Goal: Task Accomplishment & Management: Use online tool/utility

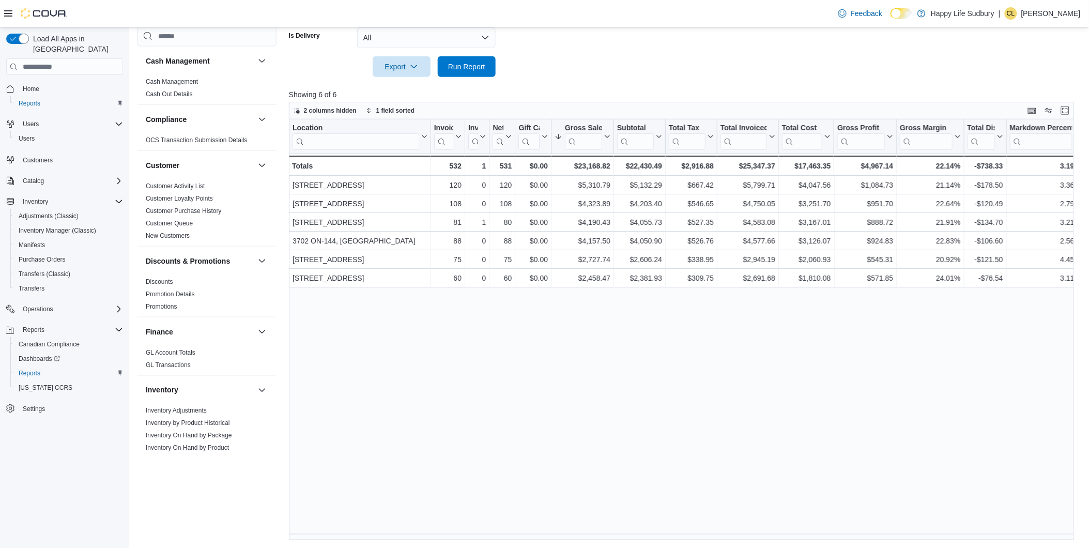
scroll to position [572, 0]
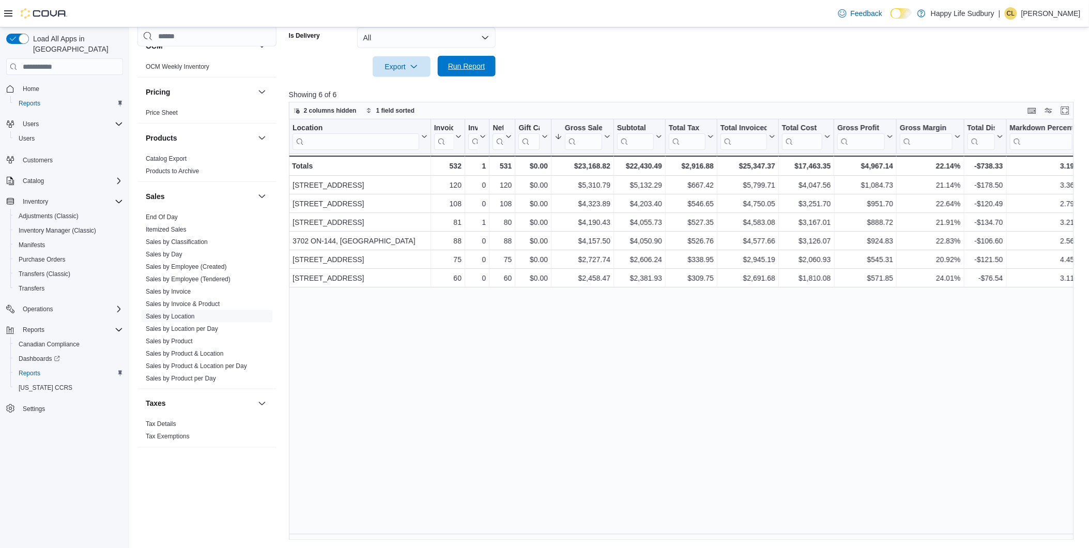
click at [462, 66] on span "Run Report" at bounding box center [466, 66] width 37 height 10
click at [483, 65] on span "Run Report" at bounding box center [466, 66] width 37 height 10
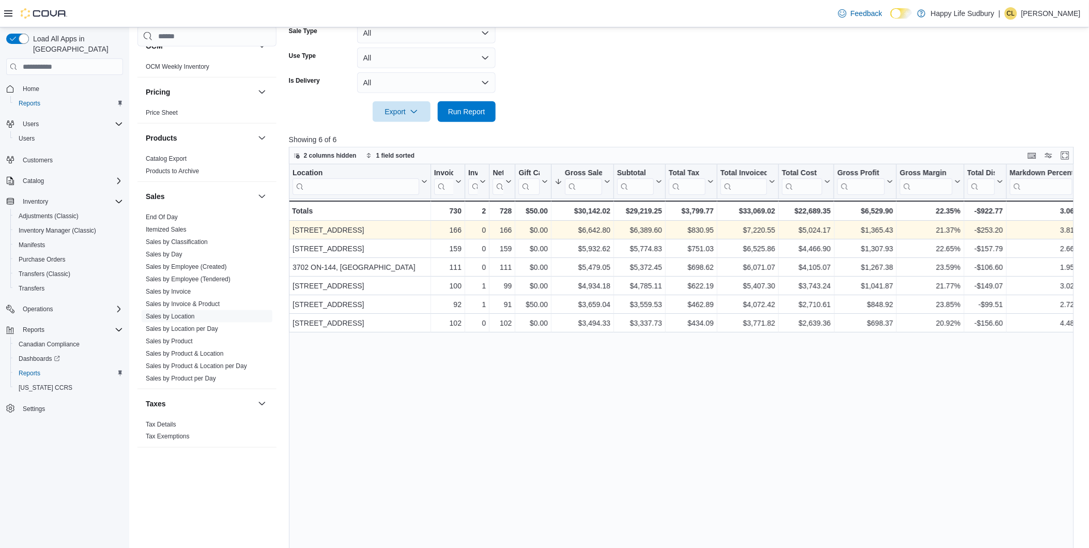
scroll to position [194, 0]
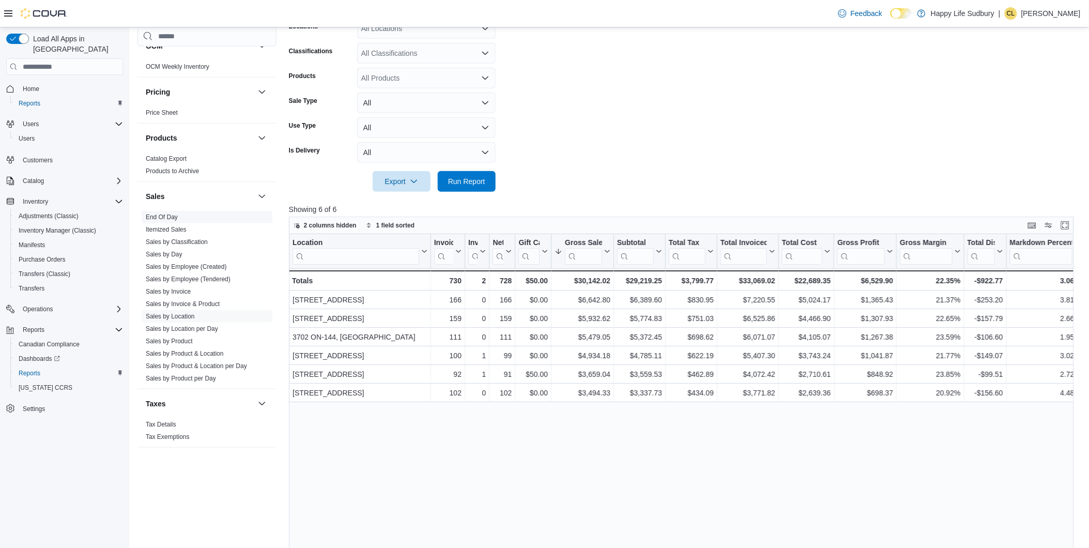
click at [164, 218] on link "End Of Day" at bounding box center [162, 216] width 32 height 7
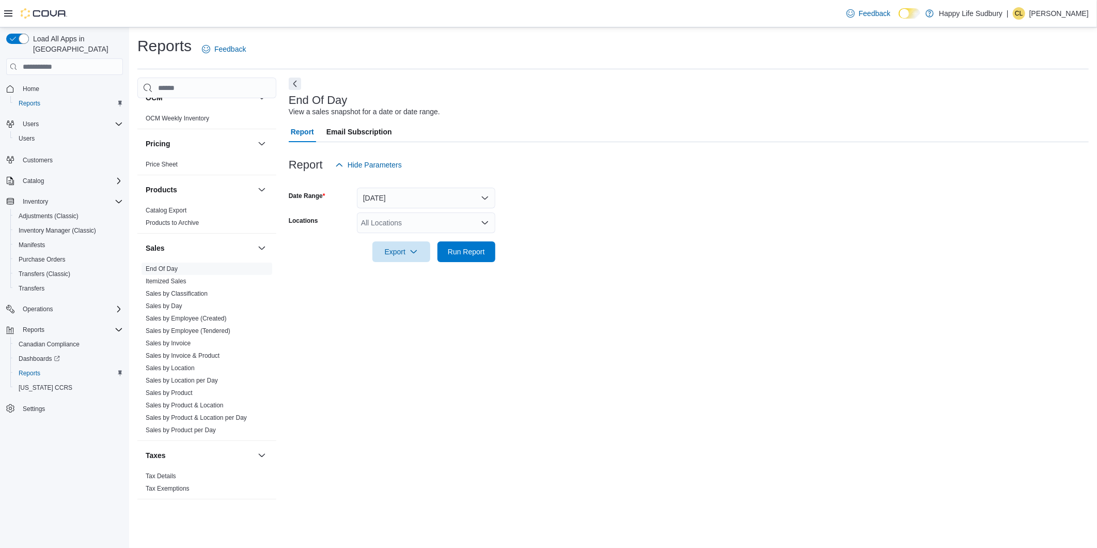
click at [483, 224] on icon "Open list of options" at bounding box center [485, 223] width 8 height 8
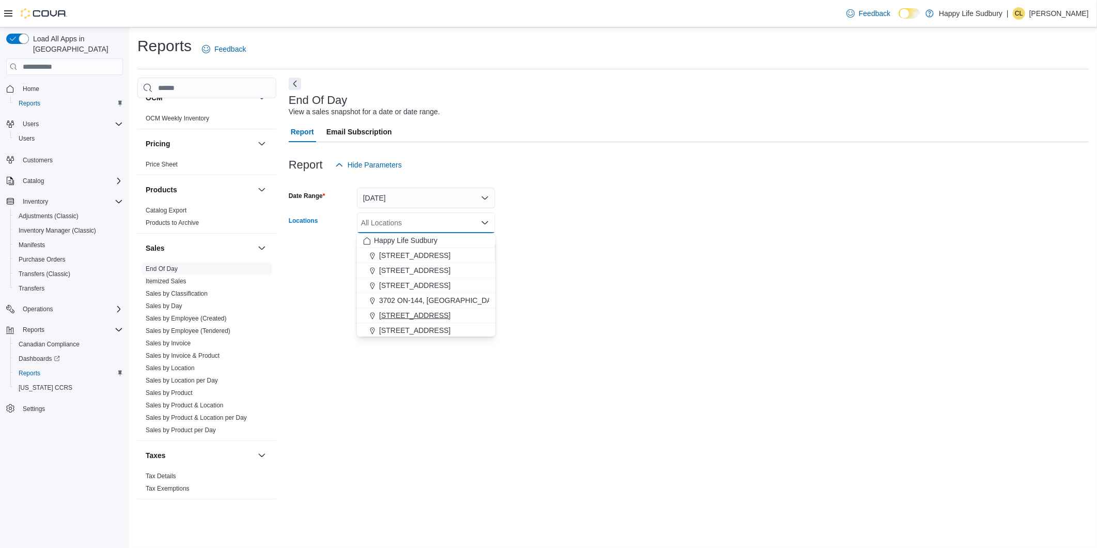
click at [451, 311] on span "[STREET_ADDRESS]" at bounding box center [414, 315] width 71 height 10
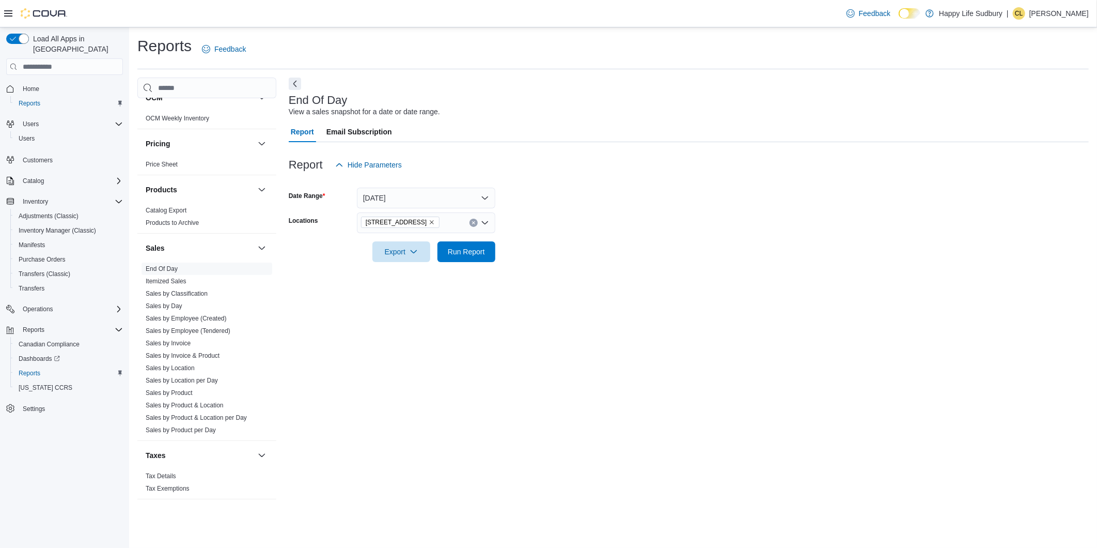
click at [560, 218] on form "Date Range [DATE] Locations [STREET_ADDRESS] Export Run Report" at bounding box center [689, 218] width 800 height 87
click at [466, 246] on span "Run Report" at bounding box center [466, 251] width 45 height 21
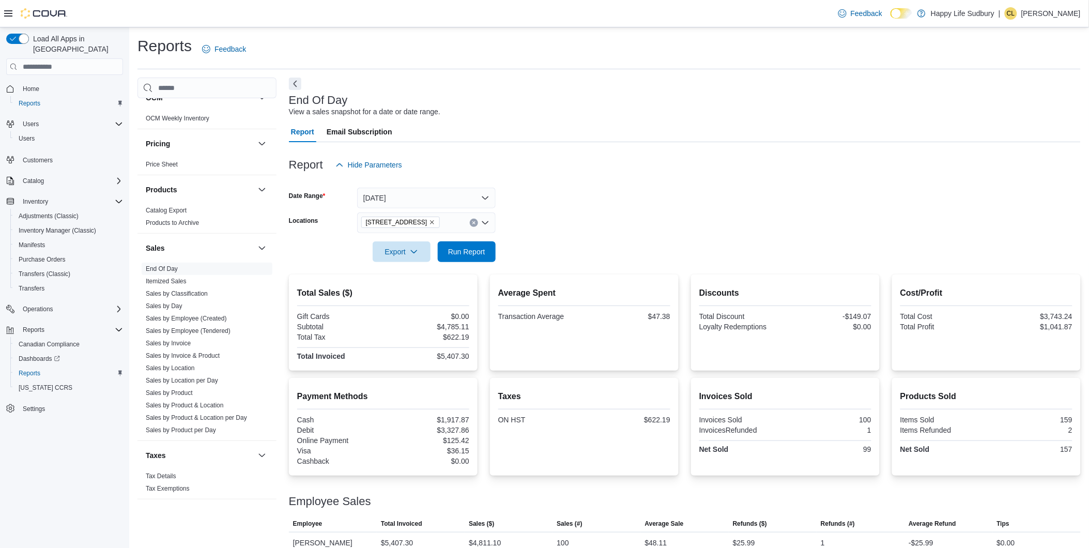
scroll to position [26, 0]
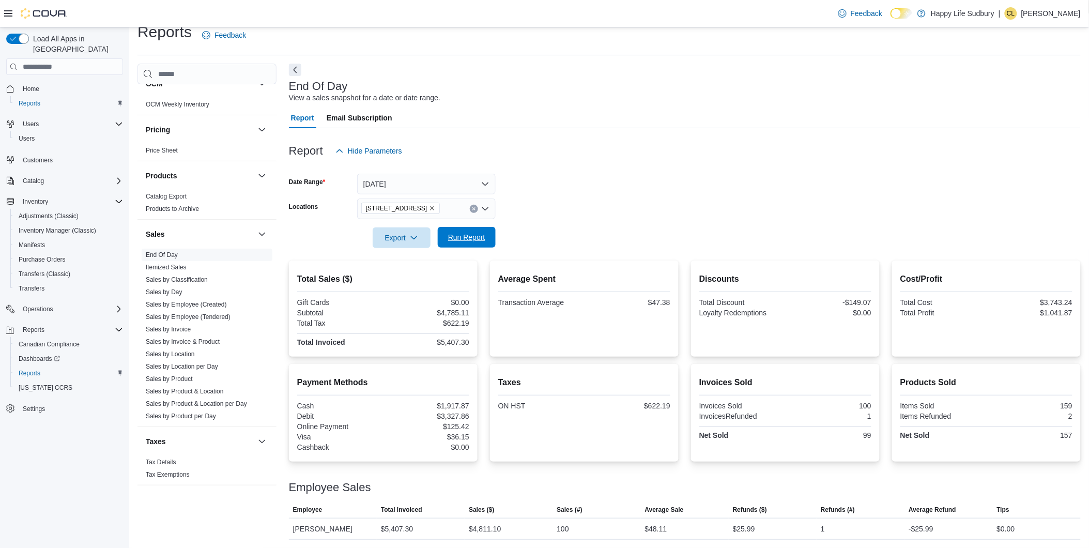
click at [445, 227] on span "Run Report" at bounding box center [466, 237] width 45 height 21
click at [450, 232] on span "Run Report" at bounding box center [466, 237] width 37 height 10
click at [477, 232] on span "Run Report" at bounding box center [466, 237] width 37 height 10
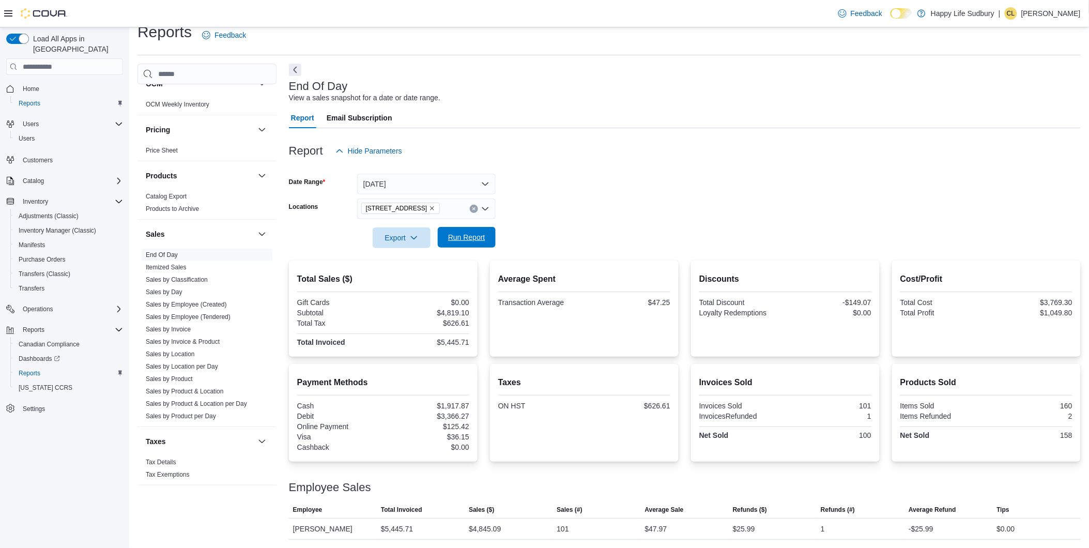
click at [477, 232] on span "Run Report" at bounding box center [466, 237] width 37 height 10
click at [453, 230] on span "Run Report" at bounding box center [466, 237] width 45 height 21
click at [453, 232] on span "Run Report" at bounding box center [466, 237] width 37 height 10
